Goal: Communication & Community: Connect with others

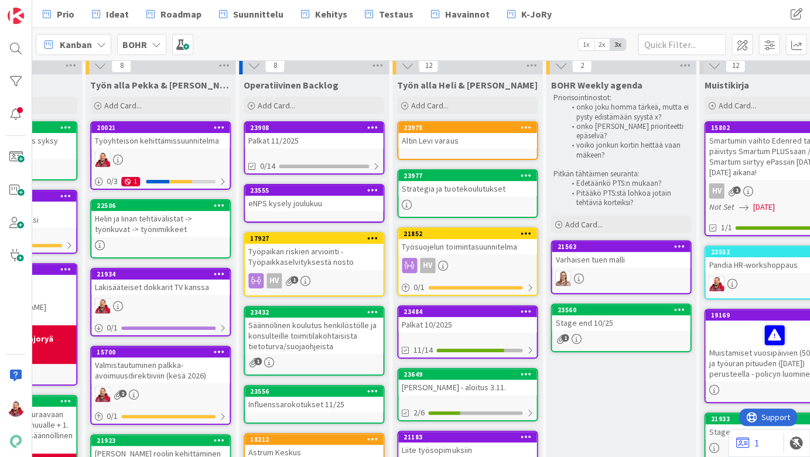
scroll to position [62, 258]
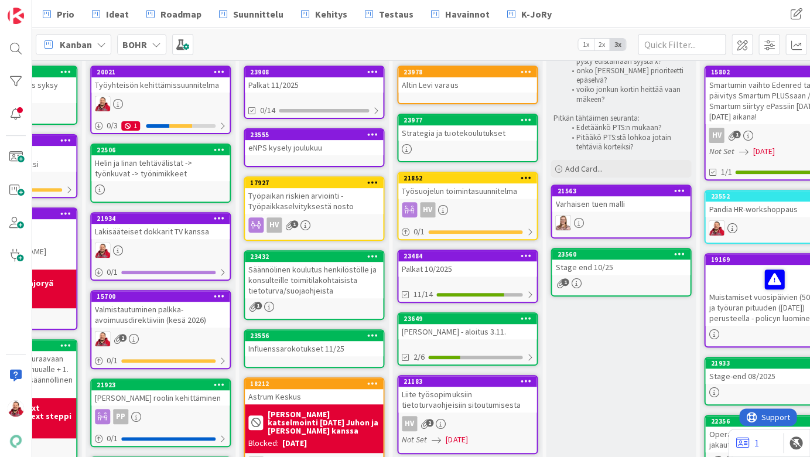
click at [418, 83] on div "Altin Levi varaus" at bounding box center [467, 84] width 138 height 15
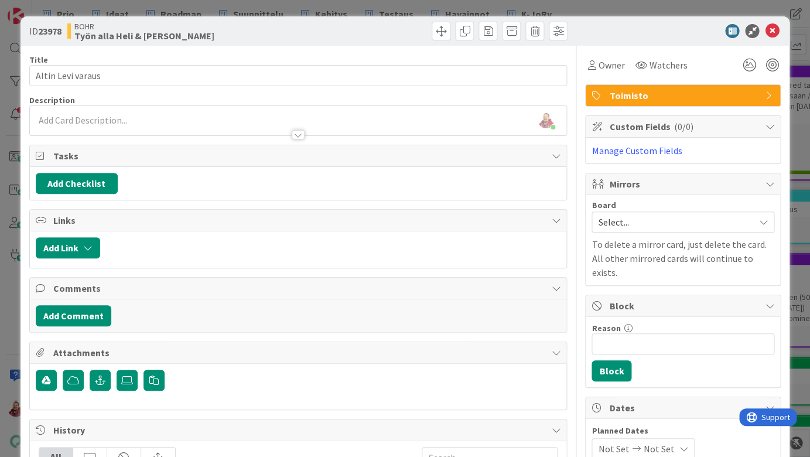
click at [697, 28] on icon at bounding box center [772, 31] width 14 height 14
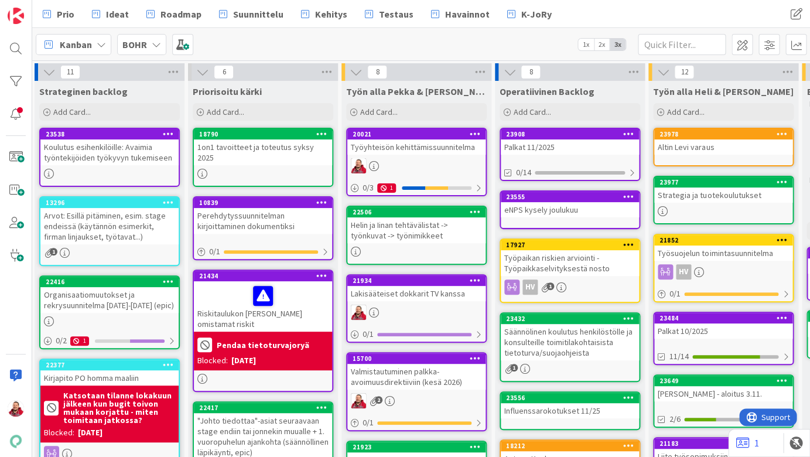
scroll to position [6, 2]
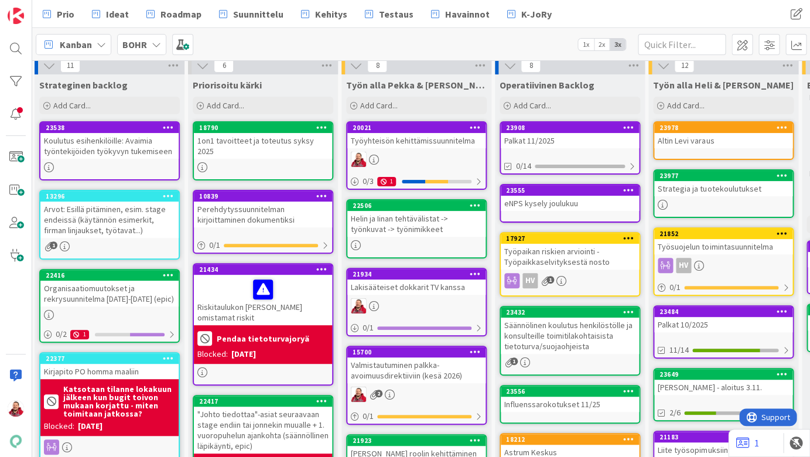
click at [105, 144] on div "Koulutus esihenkilöille: Avaimia työntekijöiden työkyvyn tukemiseen" at bounding box center [109, 146] width 138 height 26
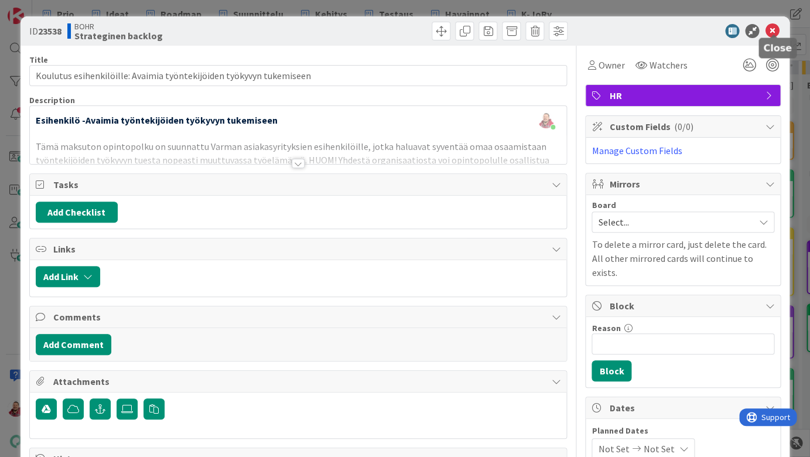
click at [697, 30] on icon at bounding box center [772, 31] width 14 height 14
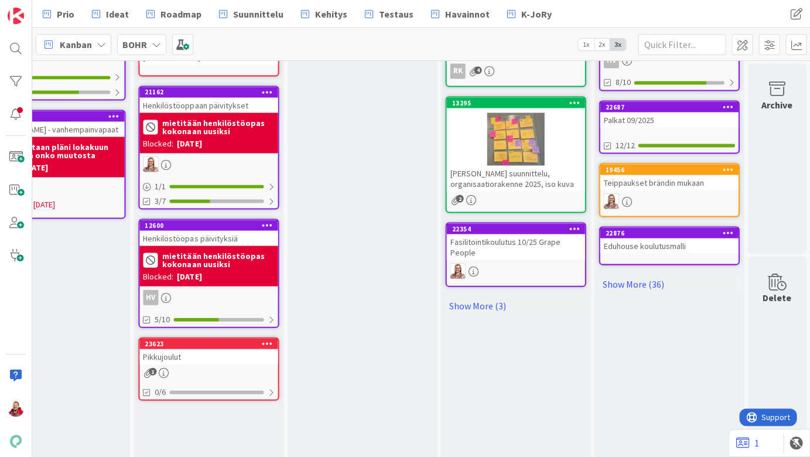
scroll to position [529, 518]
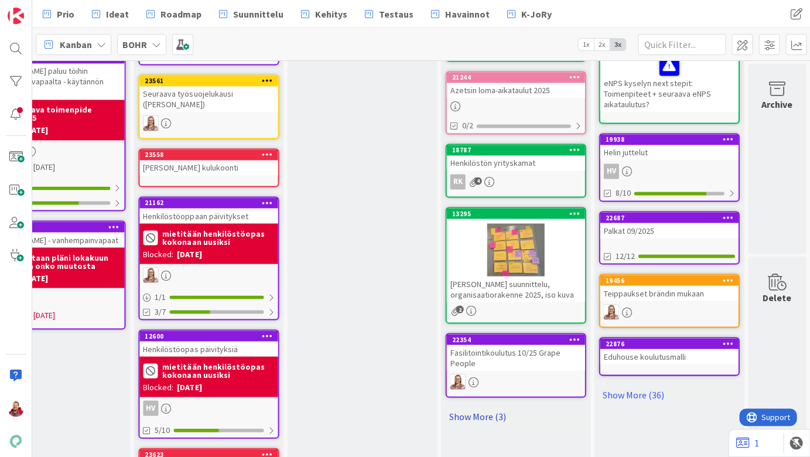
click at [472, 407] on link "Show More (3)" at bounding box center [515, 416] width 141 height 19
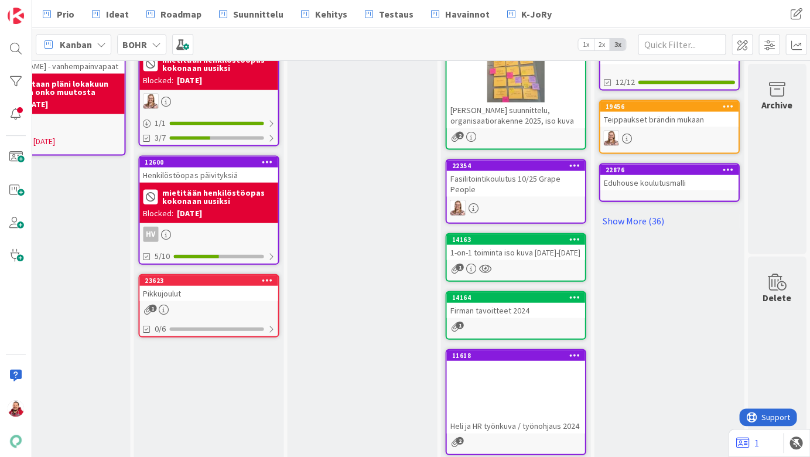
scroll to position [703, 518]
click at [513, 418] on div "Heli ja HR työnkuva / työnohjaus 2024" at bounding box center [515, 425] width 138 height 15
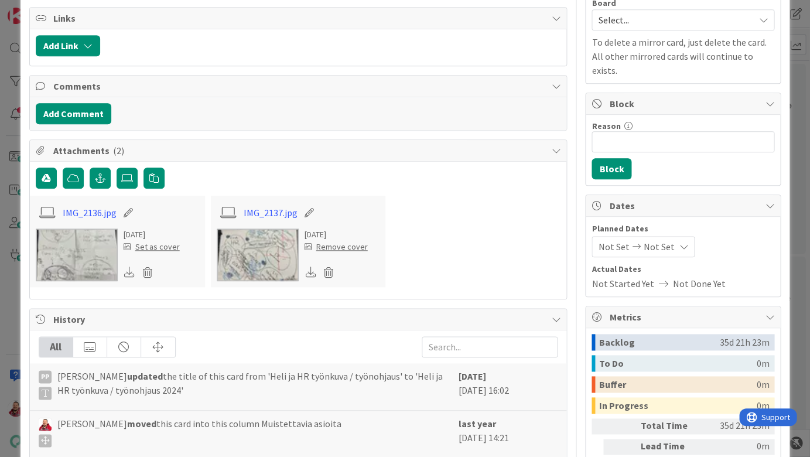
scroll to position [243, 0]
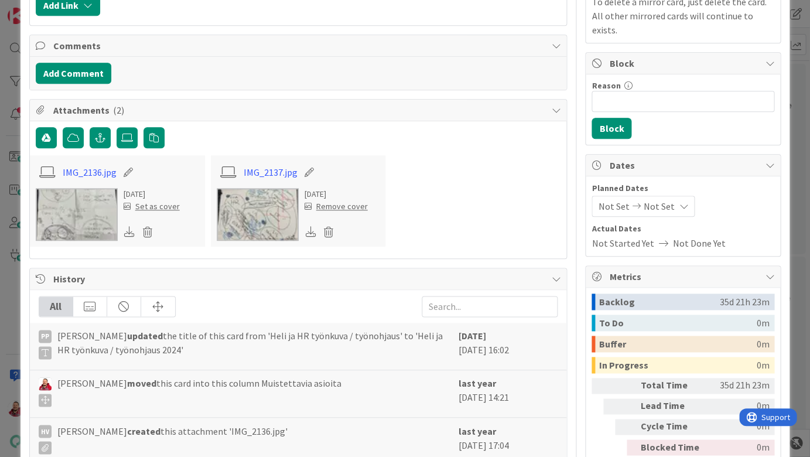
click at [71, 188] on img at bounding box center [77, 214] width 82 height 53
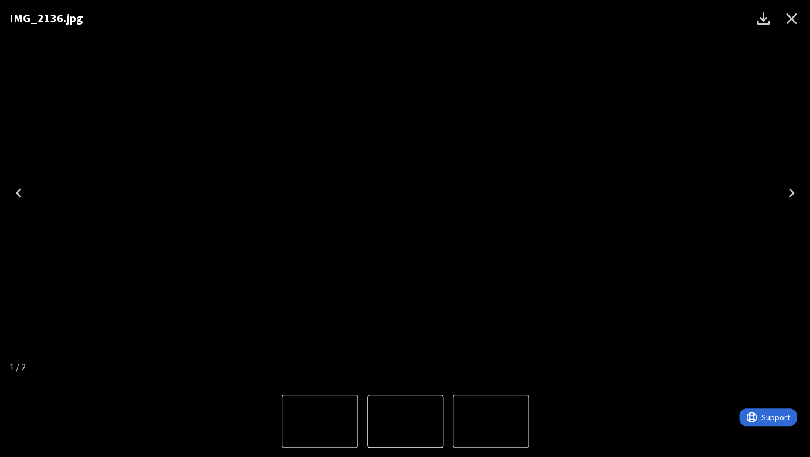
click at [697, 191] on icon "Next" at bounding box center [791, 192] width 19 height 19
click at [697, 18] on icon "Close" at bounding box center [791, 18] width 11 height 11
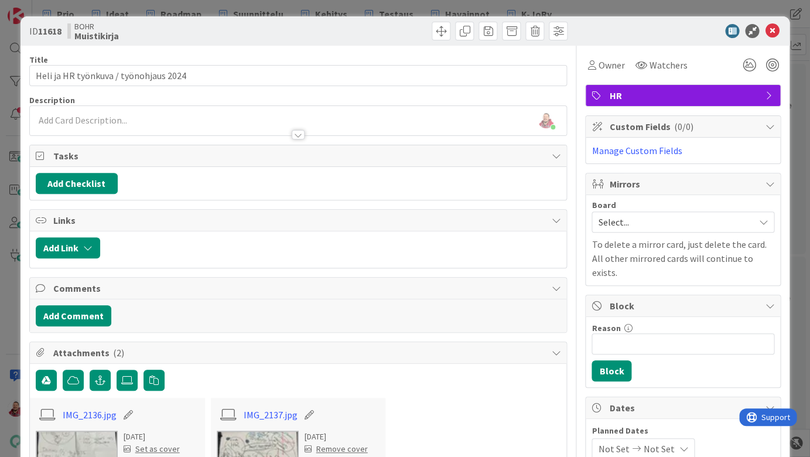
scroll to position [0, 0]
click at [697, 26] on icon at bounding box center [772, 31] width 14 height 14
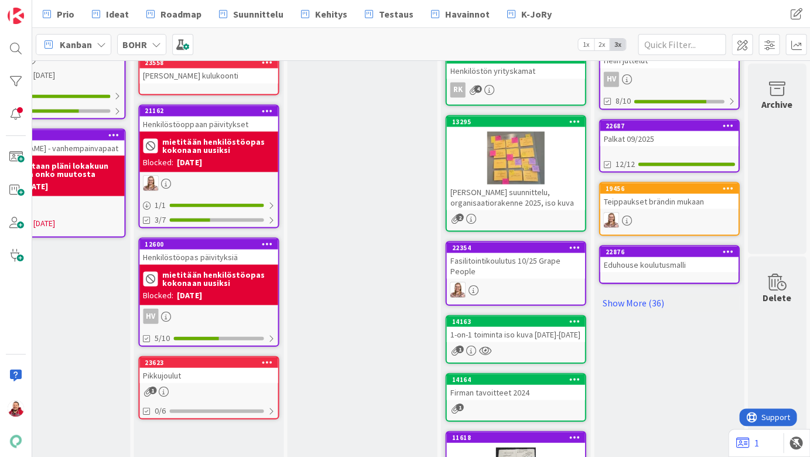
scroll to position [621, 516]
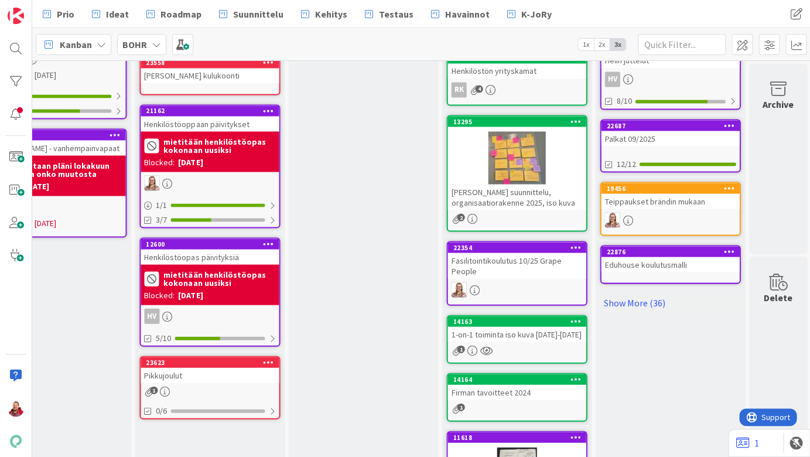
click at [516, 131] on div at bounding box center [517, 157] width 138 height 53
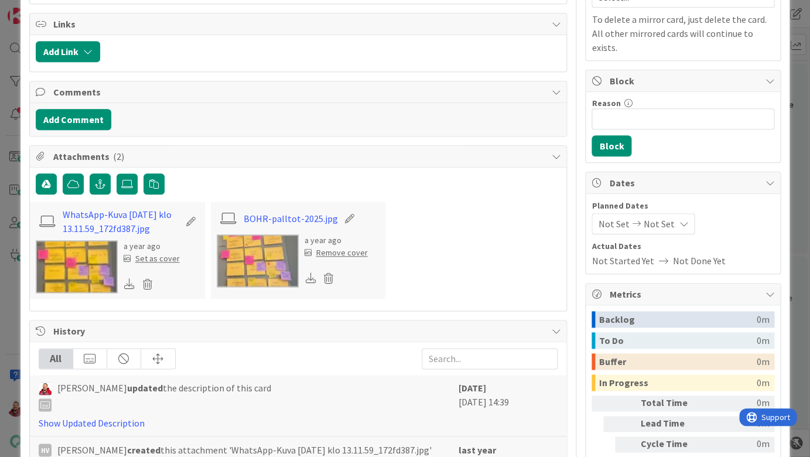
scroll to position [275, 0]
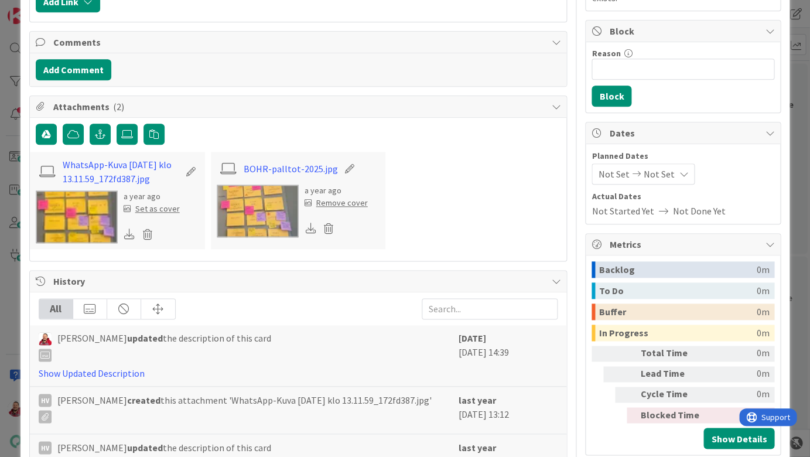
click at [255, 185] on img at bounding box center [258, 211] width 82 height 53
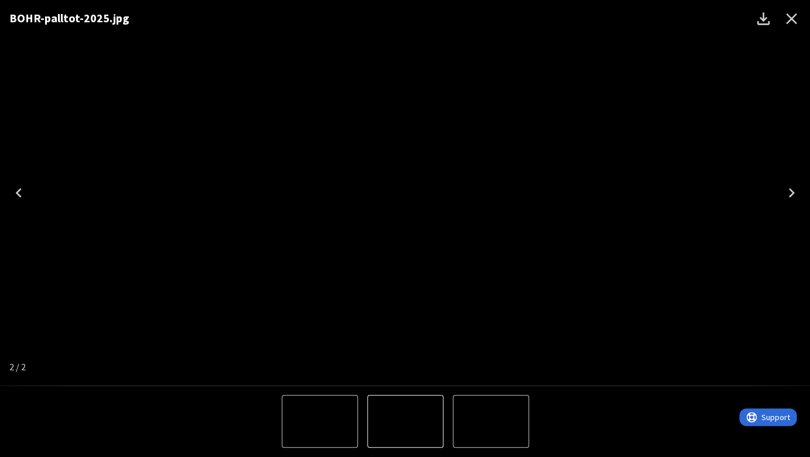
click at [697, 21] on icon "Close" at bounding box center [791, 18] width 11 height 11
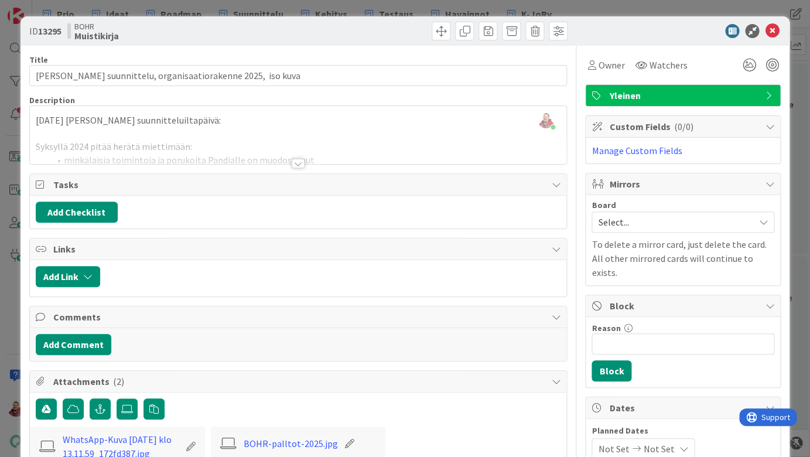
scroll to position [0, 0]
click at [697, 30] on icon at bounding box center [772, 31] width 14 height 14
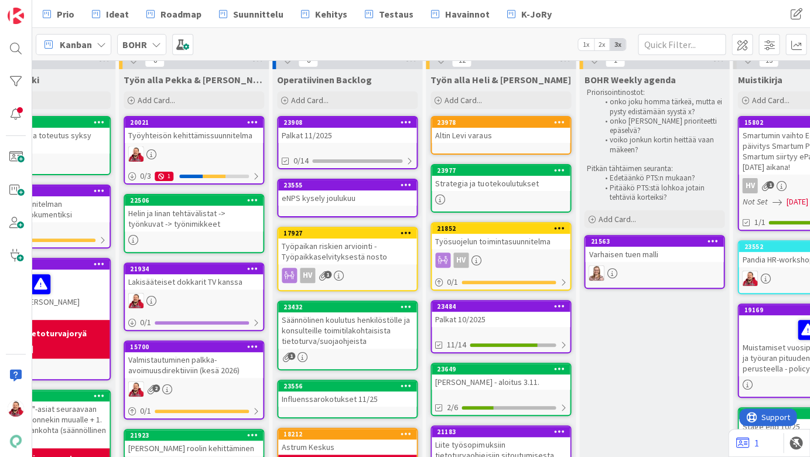
scroll to position [11, 224]
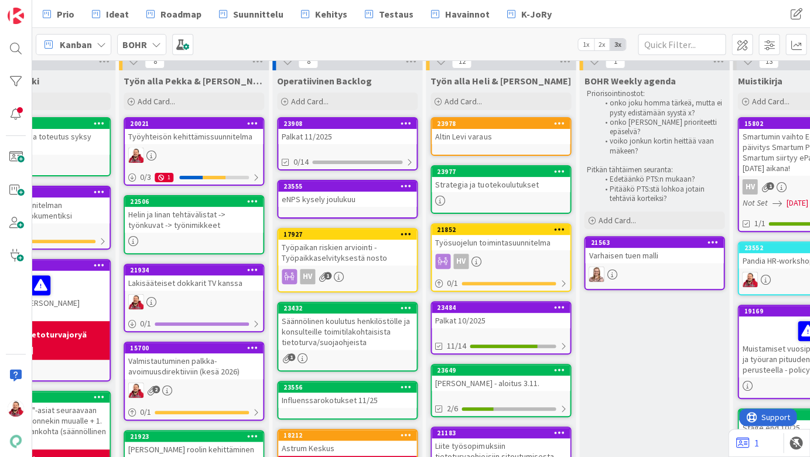
click at [645, 248] on div "Varhaisen tuen malli" at bounding box center [654, 255] width 138 height 15
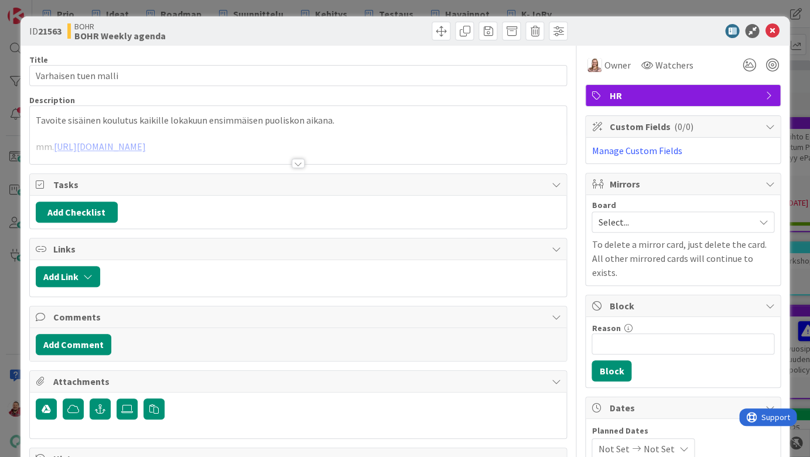
click at [302, 159] on div at bounding box center [298, 163] width 13 height 9
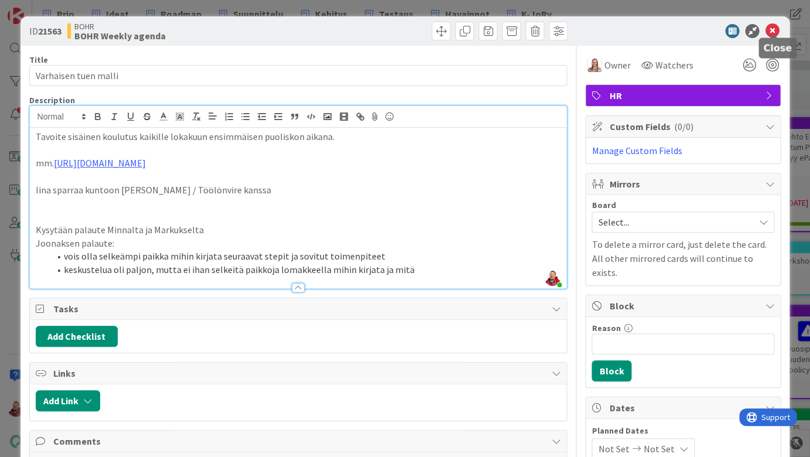
click at [697, 28] on icon at bounding box center [772, 31] width 14 height 14
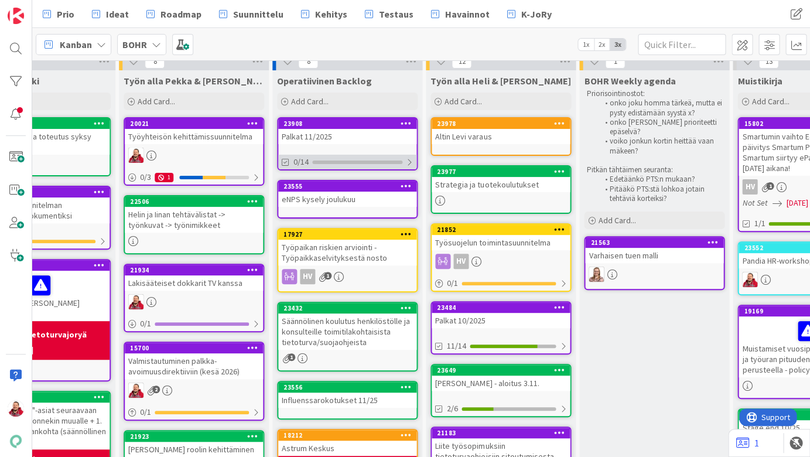
click at [410, 158] on div at bounding box center [409, 162] width 7 height 9
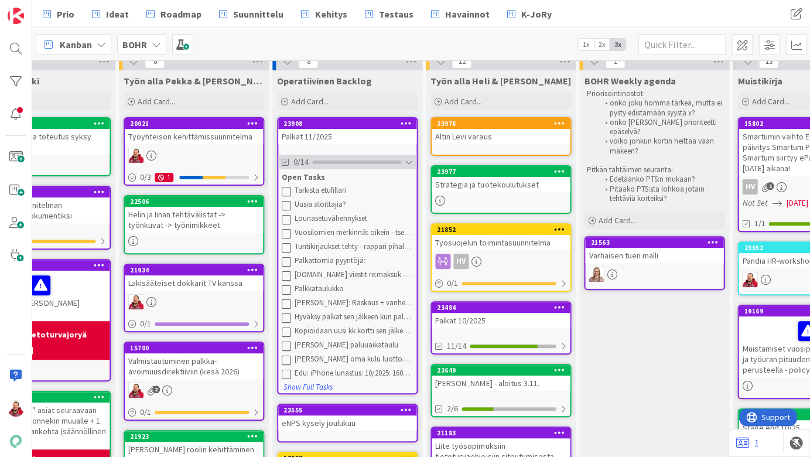
click at [410, 158] on div at bounding box center [409, 162] width 8 height 9
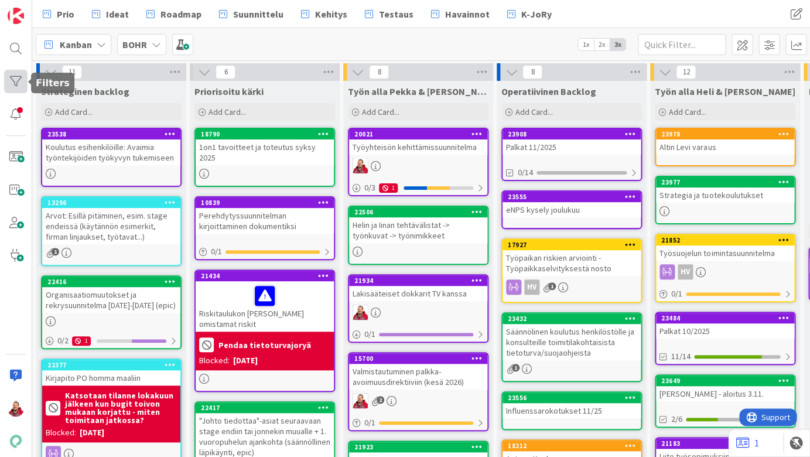
click at [18, 83] on div at bounding box center [15, 81] width 23 height 23
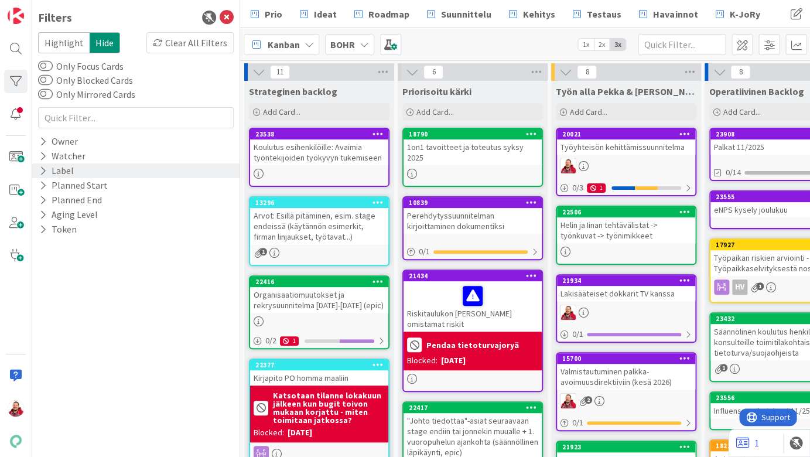
click at [45, 163] on div "Label" at bounding box center [56, 170] width 37 height 15
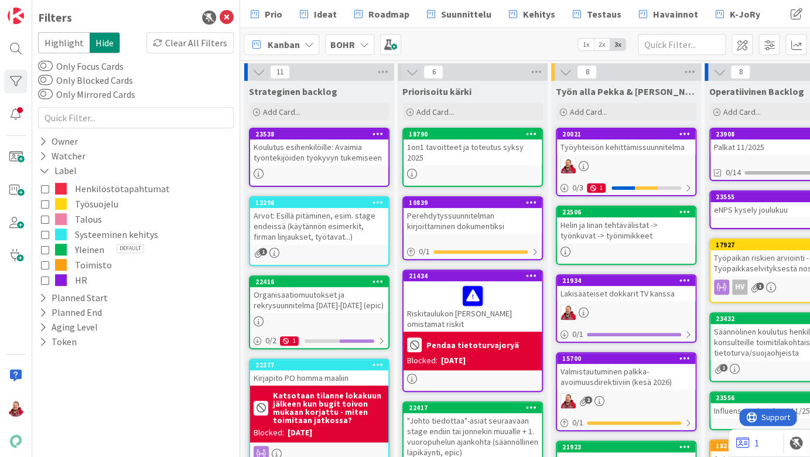
click at [46, 200] on icon at bounding box center [45, 204] width 8 height 8
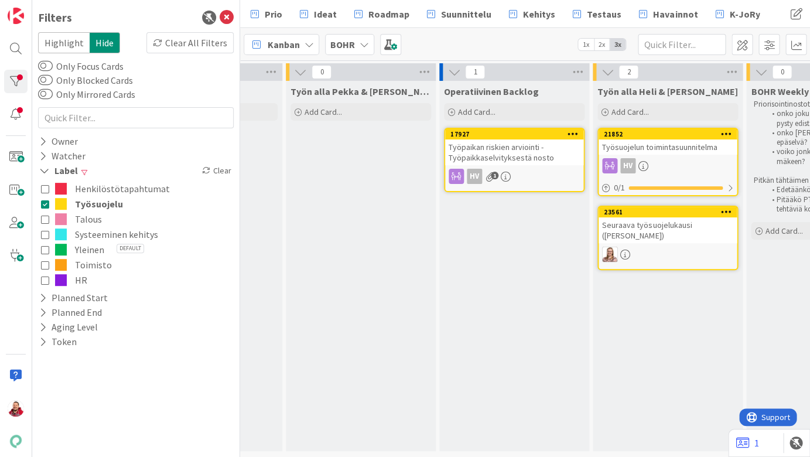
scroll to position [0, 266]
click at [46, 200] on icon at bounding box center [45, 204] width 8 height 8
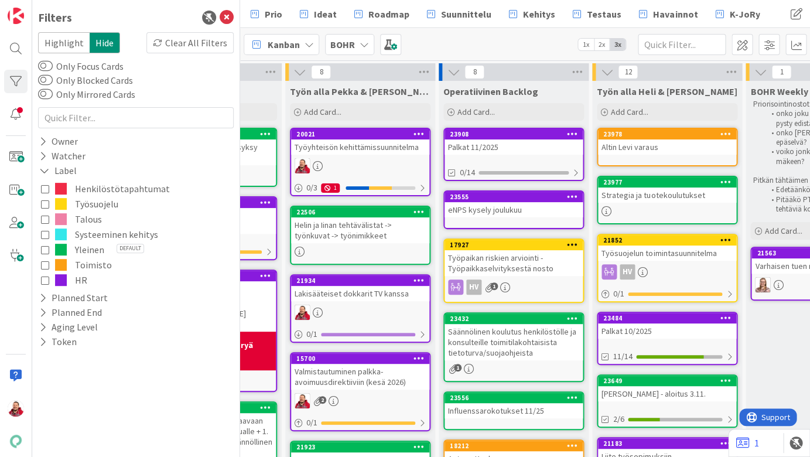
click at [42, 276] on icon at bounding box center [45, 280] width 8 height 8
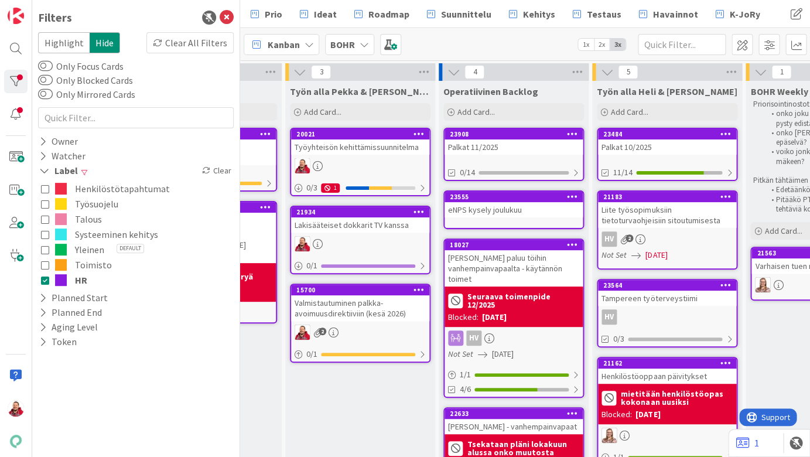
click at [42, 276] on icon at bounding box center [45, 280] width 8 height 8
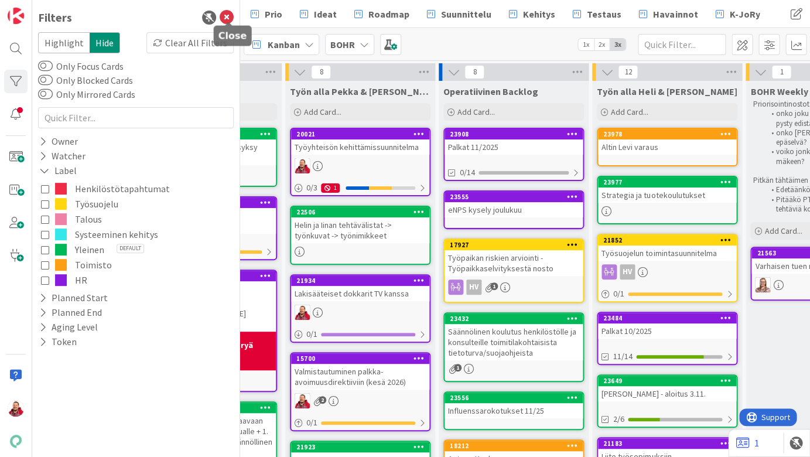
click at [227, 13] on icon at bounding box center [227, 18] width 14 height 14
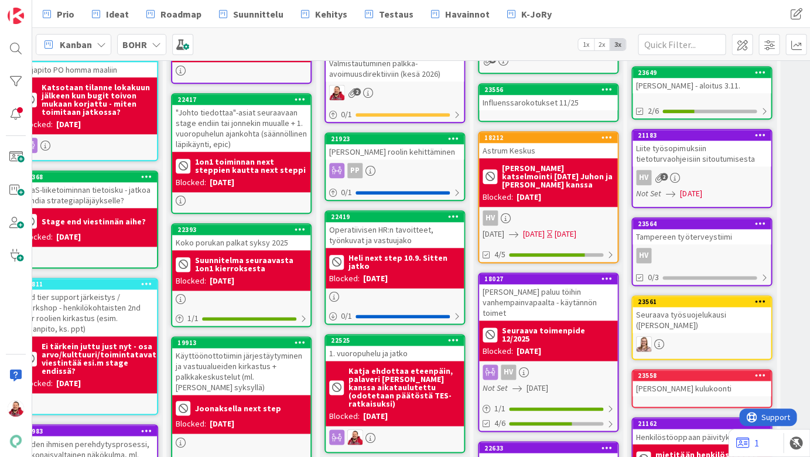
scroll to position [301, 23]
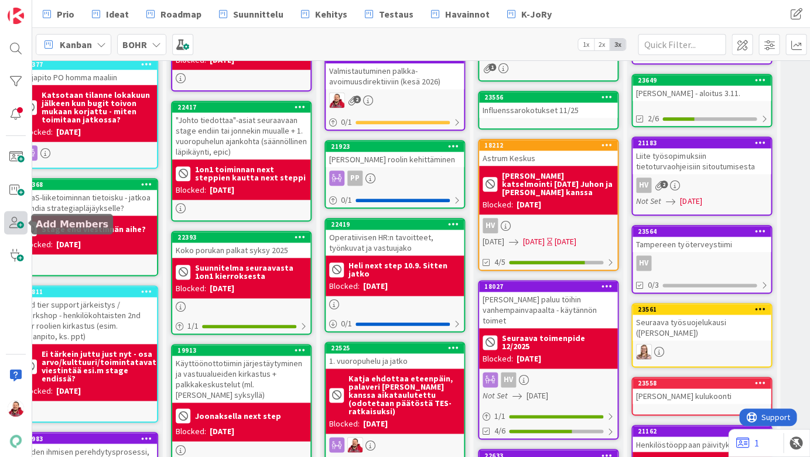
click at [19, 229] on span at bounding box center [15, 222] width 23 height 23
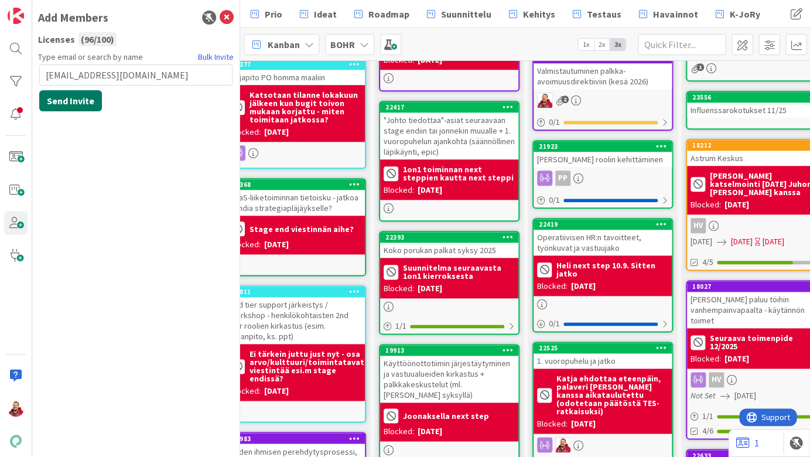
type input "anne@toolonvire.fi"
click at [76, 90] on button "Send Invite" at bounding box center [70, 100] width 63 height 21
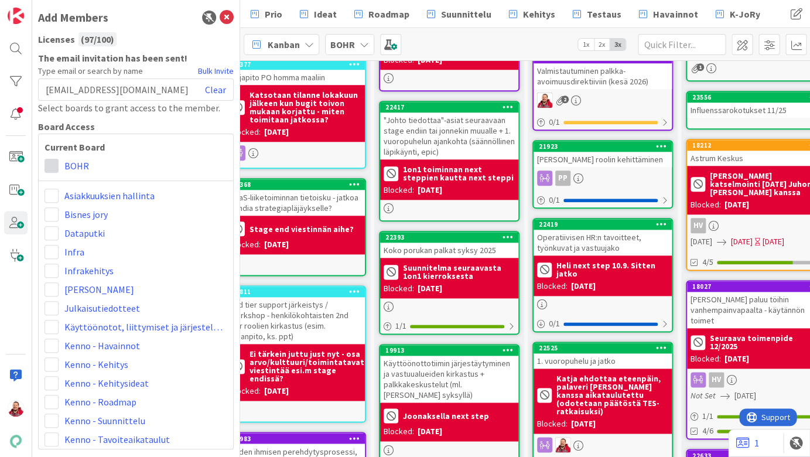
click at [52, 159] on span at bounding box center [52, 166] width 14 height 14
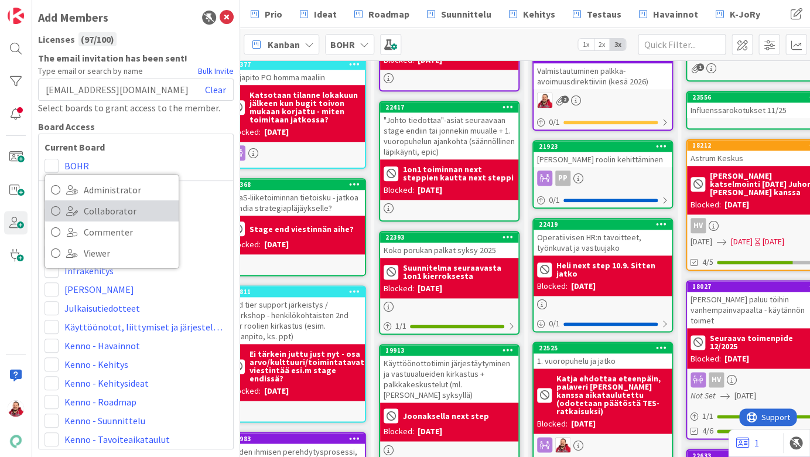
click at [77, 200] on link "Collaborator" at bounding box center [112, 210] width 134 height 21
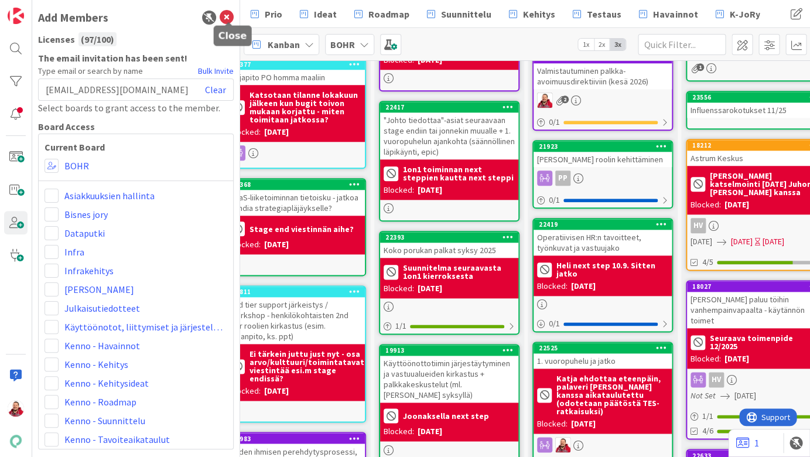
click at [229, 16] on icon at bounding box center [227, 18] width 14 height 14
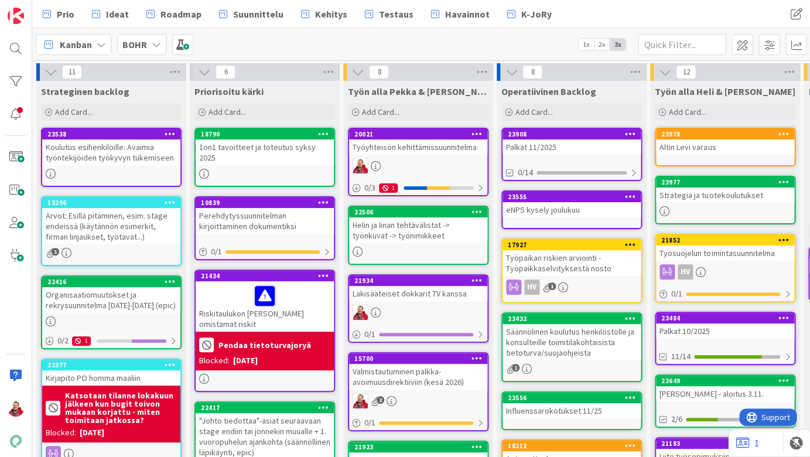
scroll to position [0, 0]
